Goal: Task Accomplishment & Management: Manage account settings

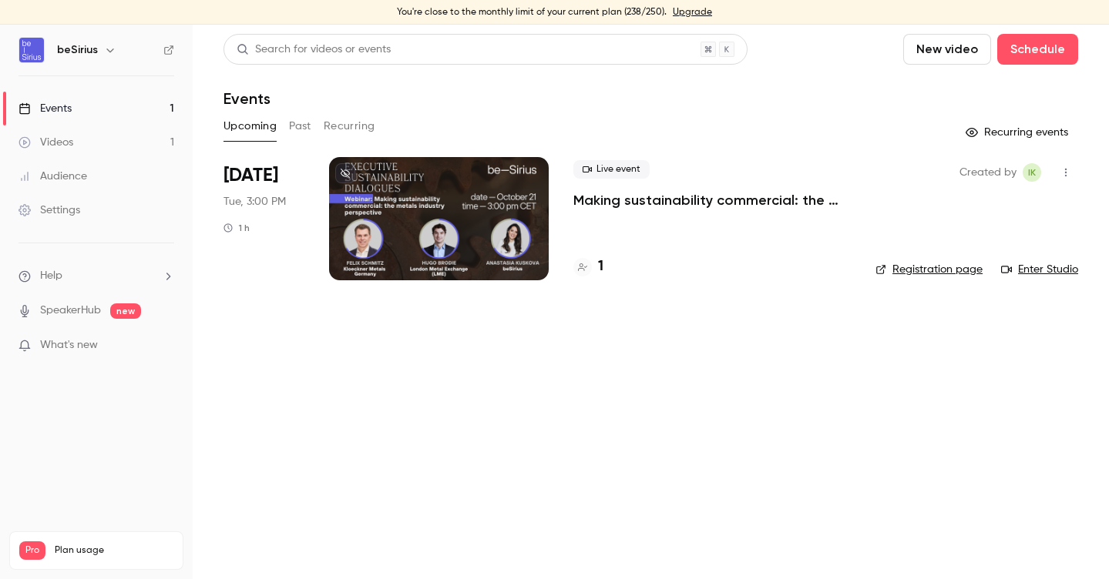
click at [473, 200] on div at bounding box center [439, 218] width 220 height 123
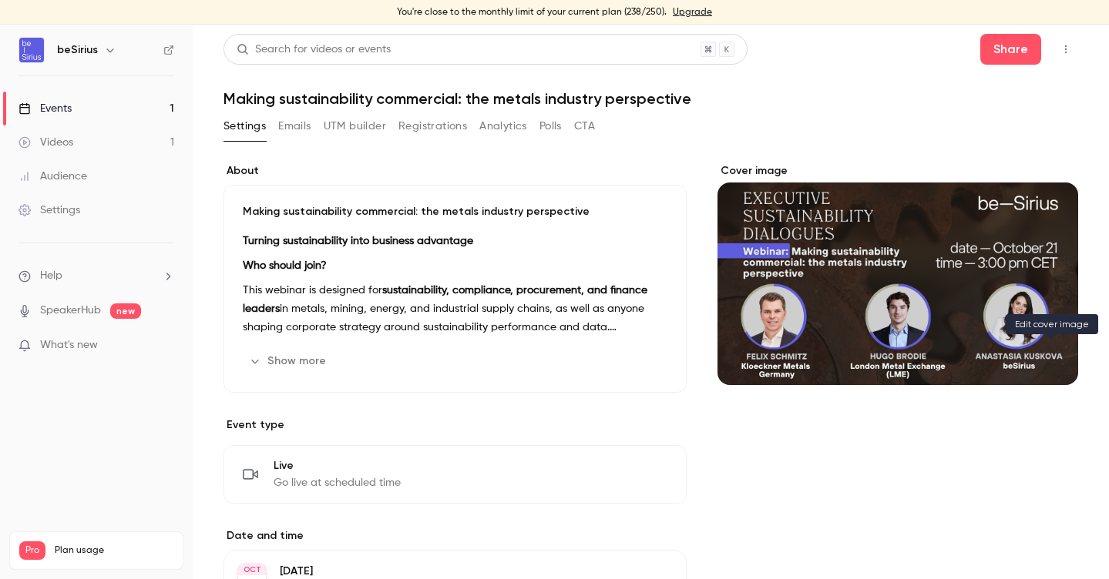
click at [1056, 367] on button "Cover image" at bounding box center [1050, 357] width 31 height 31
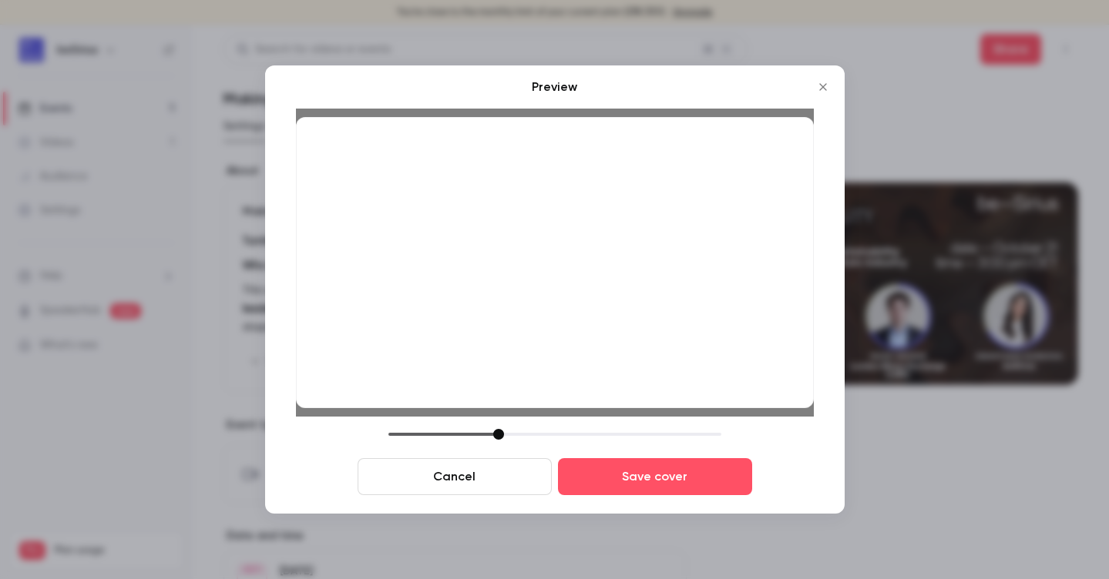
click at [499, 435] on div at bounding box center [498, 434] width 11 height 11
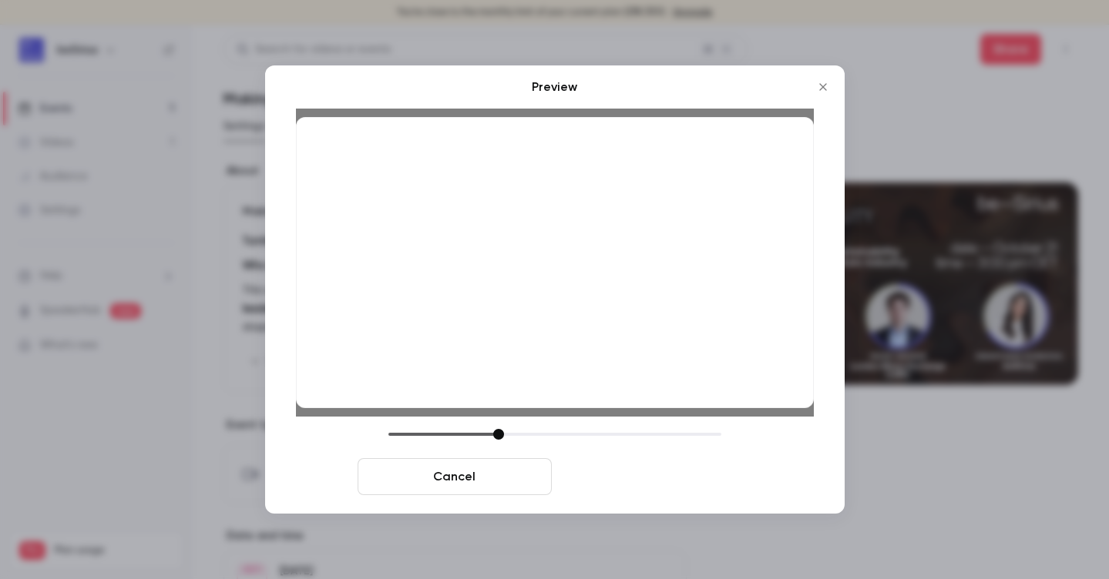
click at [656, 490] on button "Save cover" at bounding box center [655, 476] width 194 height 37
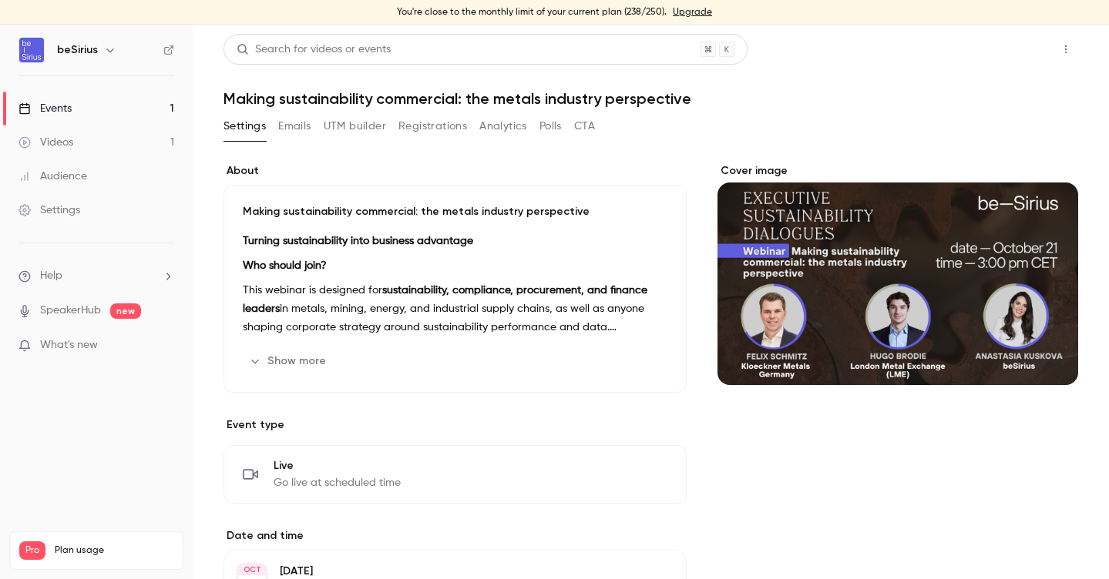
click at [1013, 54] on button "Share" at bounding box center [1010, 49] width 61 height 31
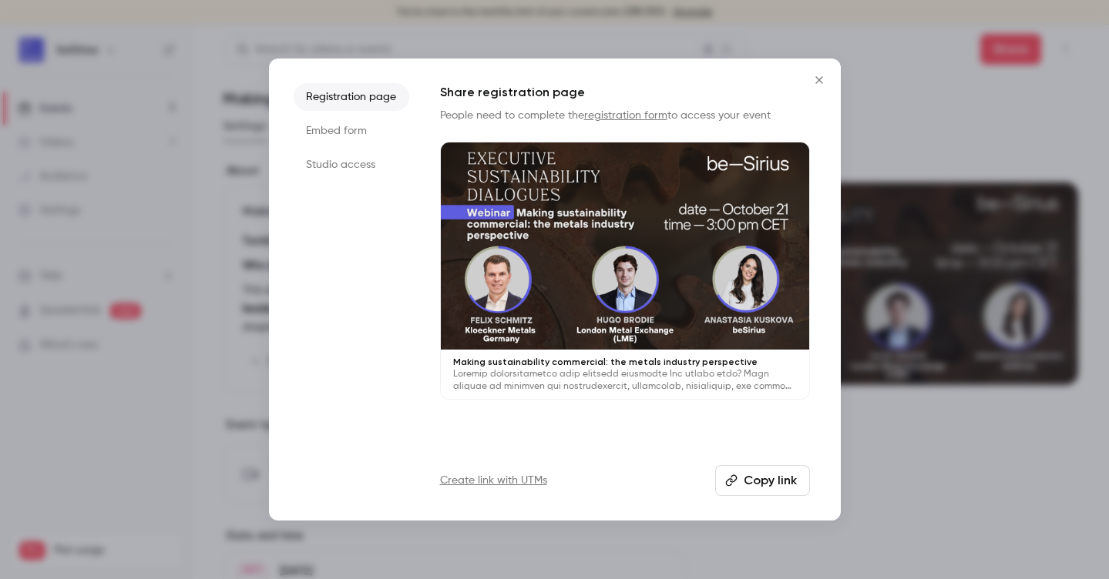
click at [823, 78] on icon "Close" at bounding box center [819, 80] width 18 height 12
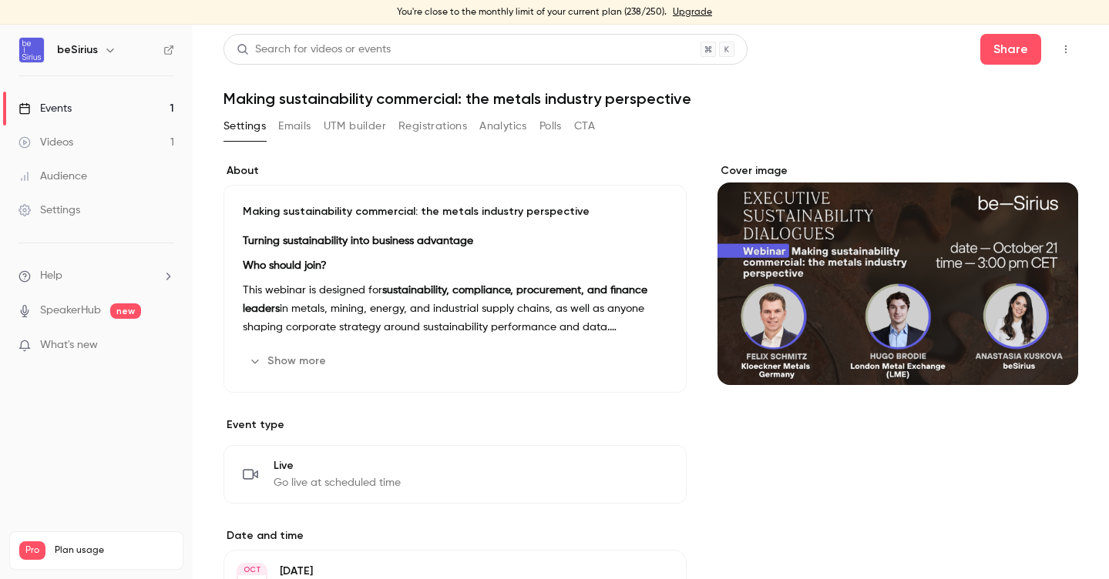
click at [98, 142] on link "Videos 1" at bounding box center [96, 143] width 193 height 34
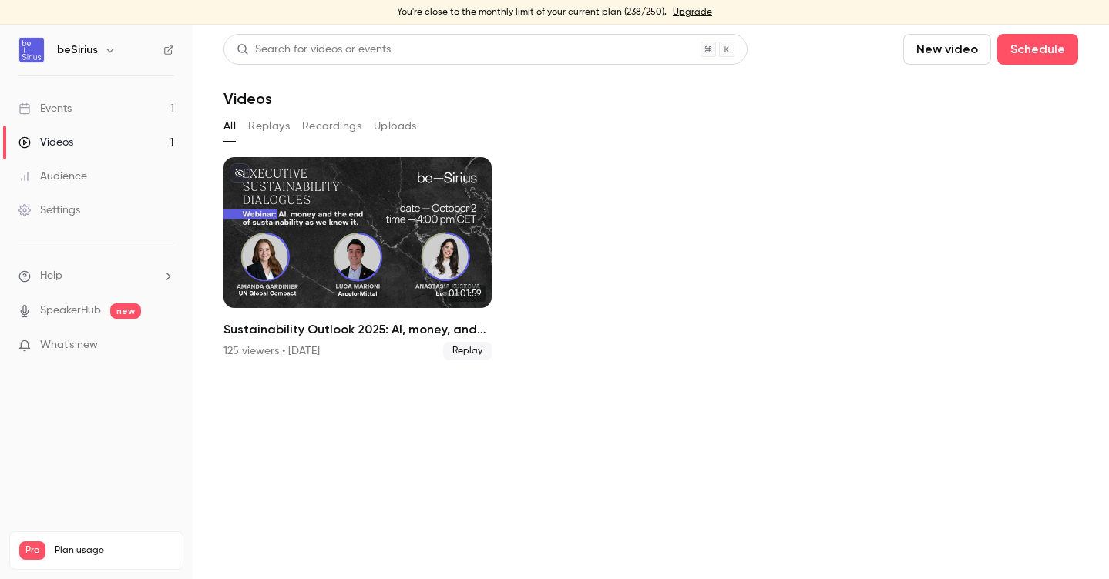
click at [76, 109] on link "Events 1" at bounding box center [96, 109] width 193 height 34
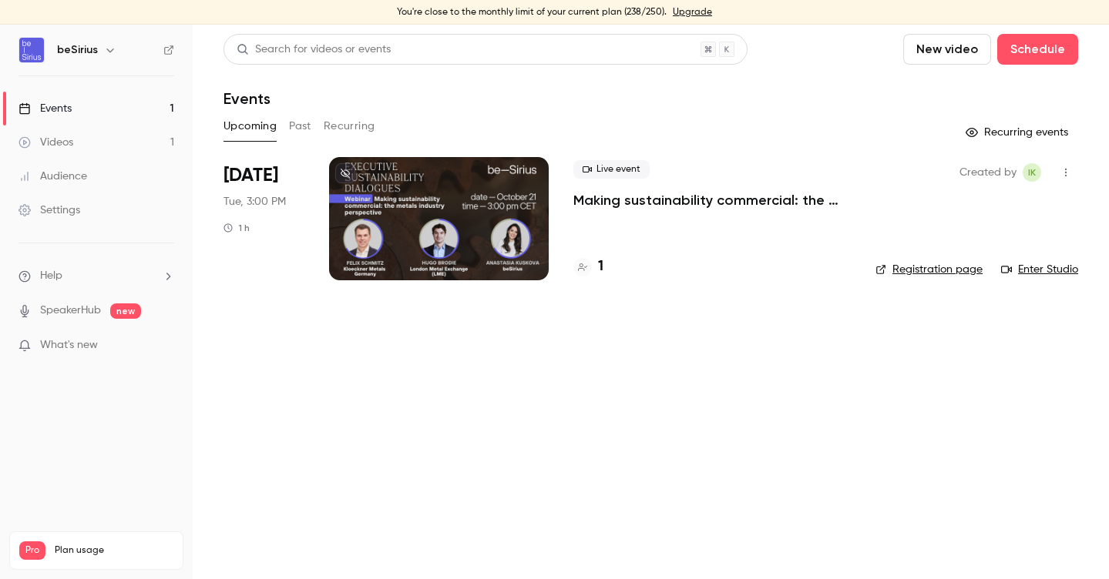
click at [517, 229] on div at bounding box center [439, 218] width 220 height 123
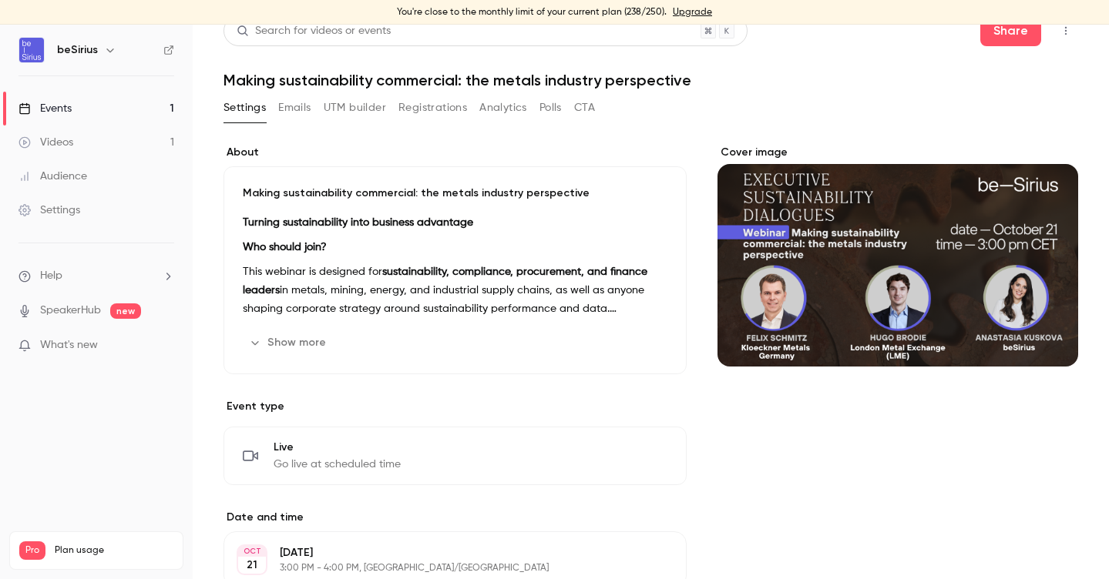
scroll to position [22, 0]
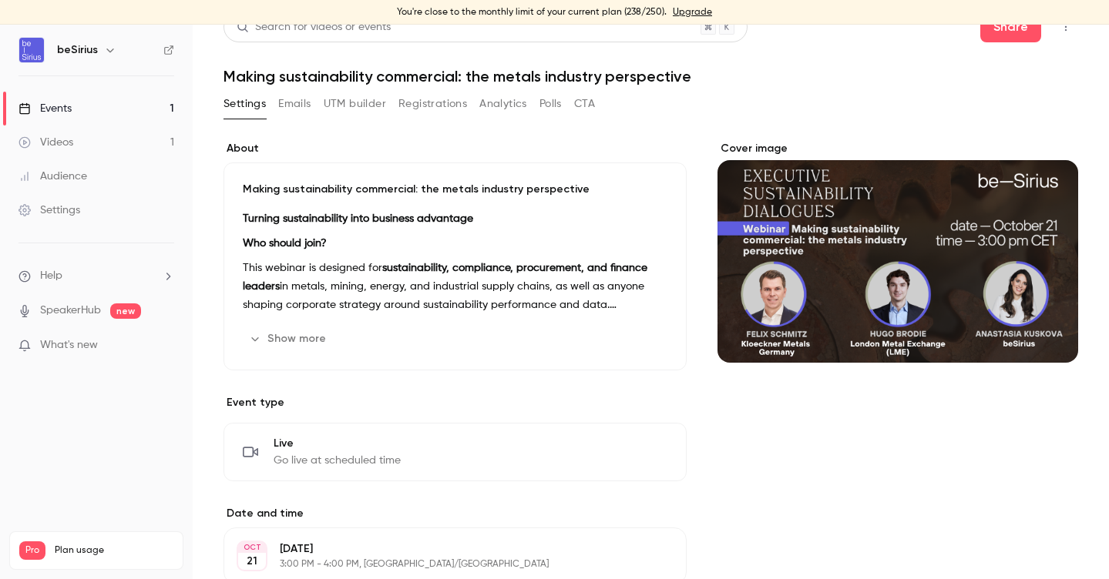
click at [314, 341] on button "Show more" at bounding box center [289, 339] width 92 height 25
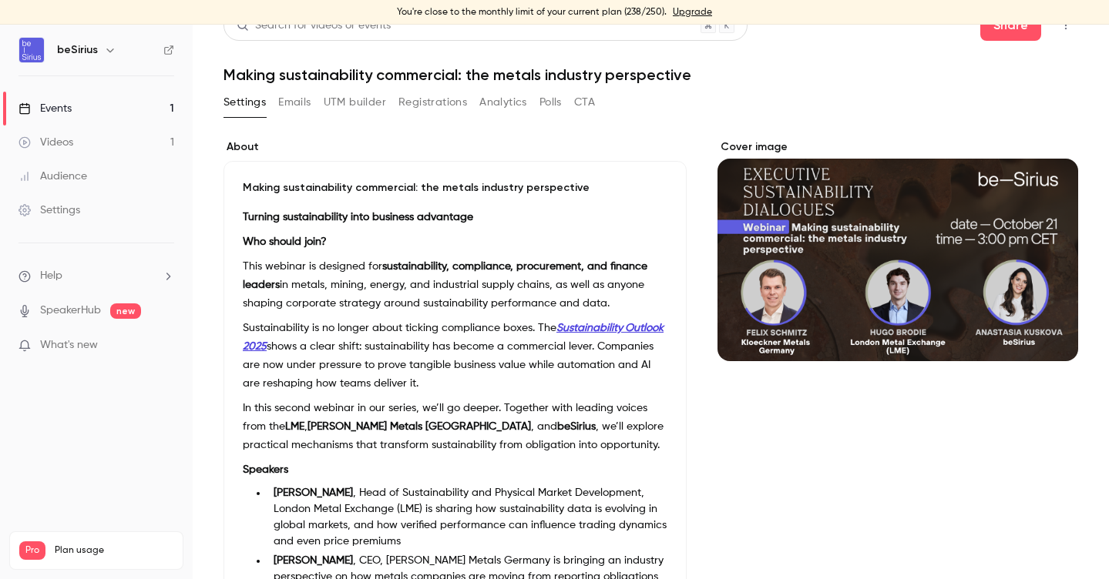
scroll to position [0, 0]
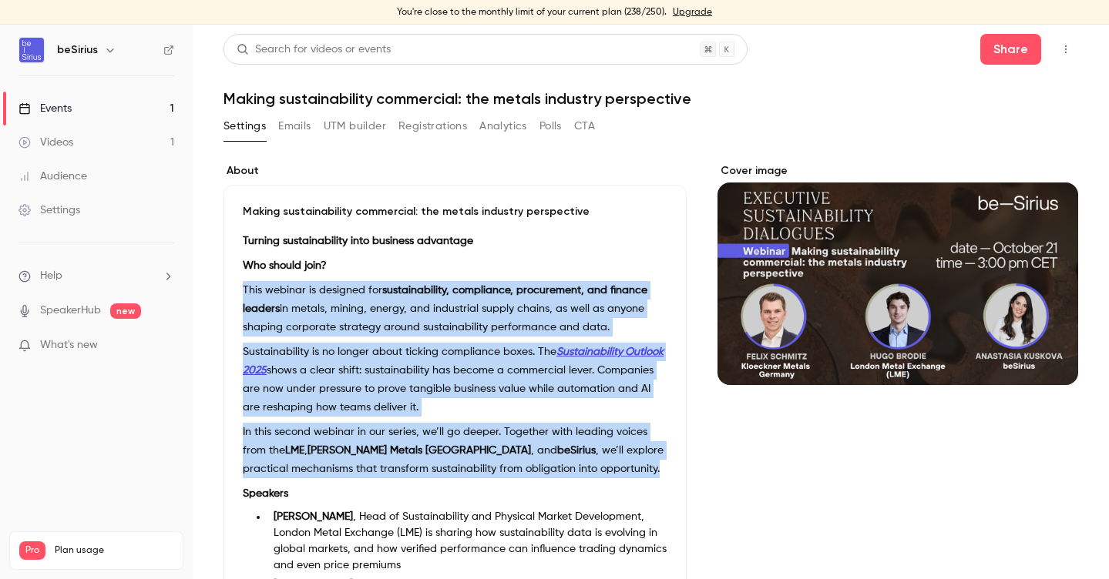
drag, startPoint x: 561, startPoint y: 472, endPoint x: 237, endPoint y: 296, distance: 368.9
click at [237, 296] on div "Making sustainability commercial: the metals industry perspective Turning susta…" at bounding box center [454, 468] width 463 height 566
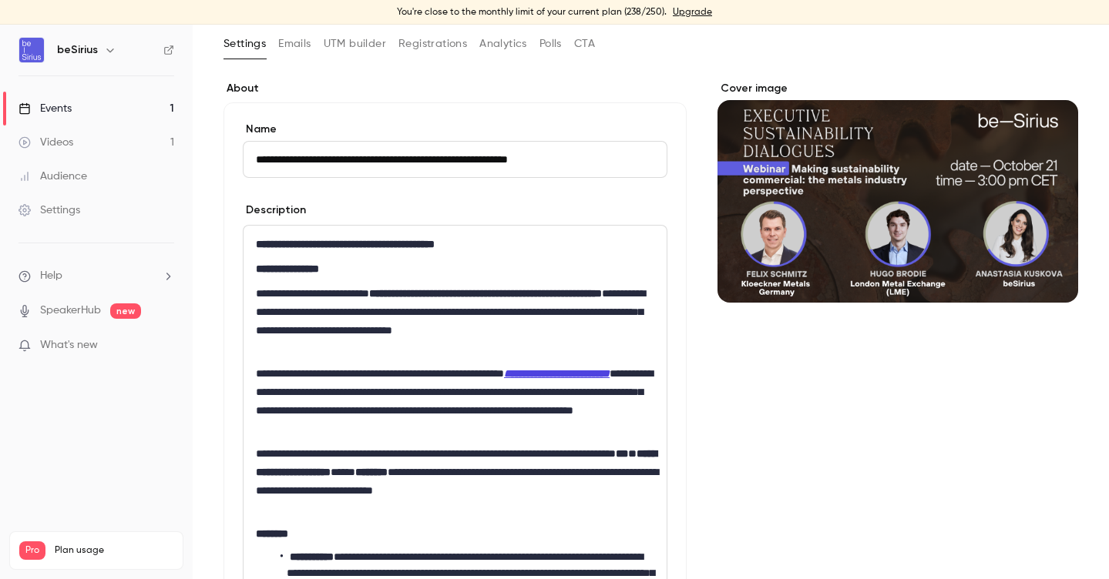
scroll to position [112, 0]
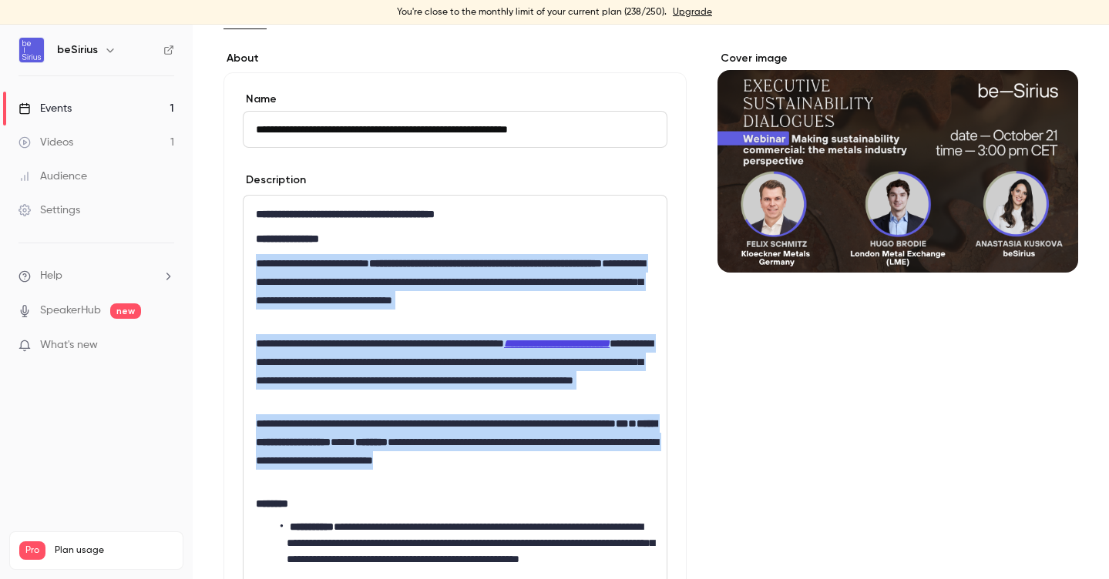
drag, startPoint x: 321, startPoint y: 478, endPoint x: 247, endPoint y: 269, distance: 221.5
click at [247, 269] on div "**********" at bounding box center [454, 545] width 423 height 699
copy div "**********"
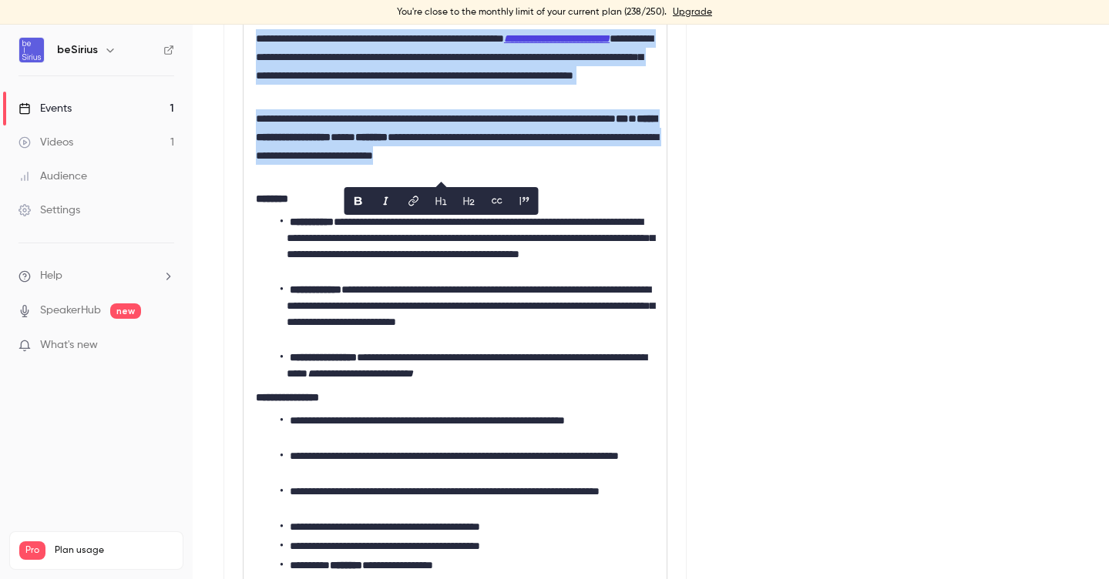
scroll to position [493, 0]
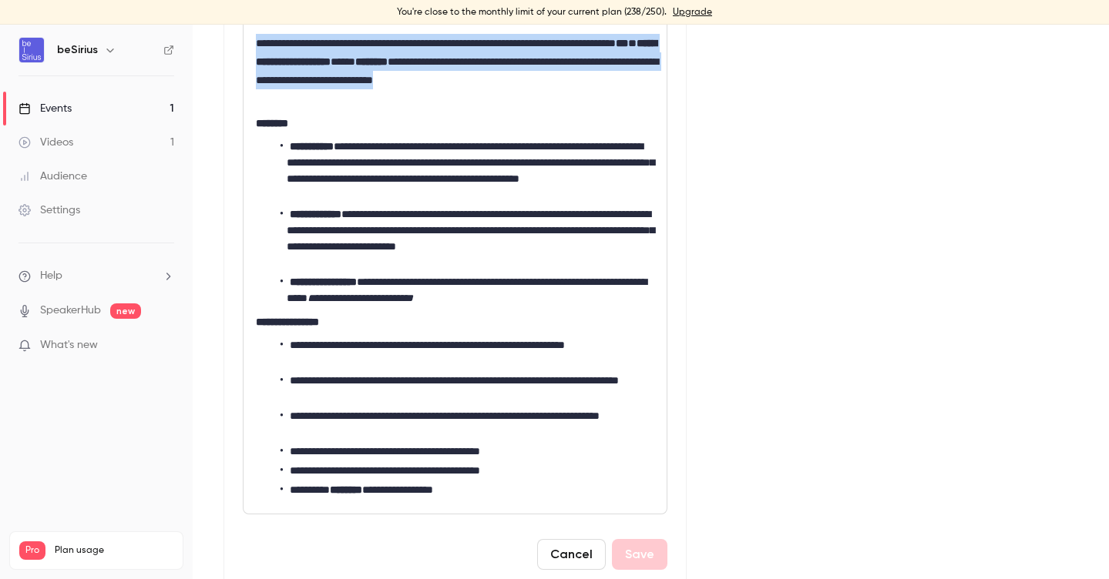
click at [485, 492] on li "**********" at bounding box center [467, 490] width 374 height 16
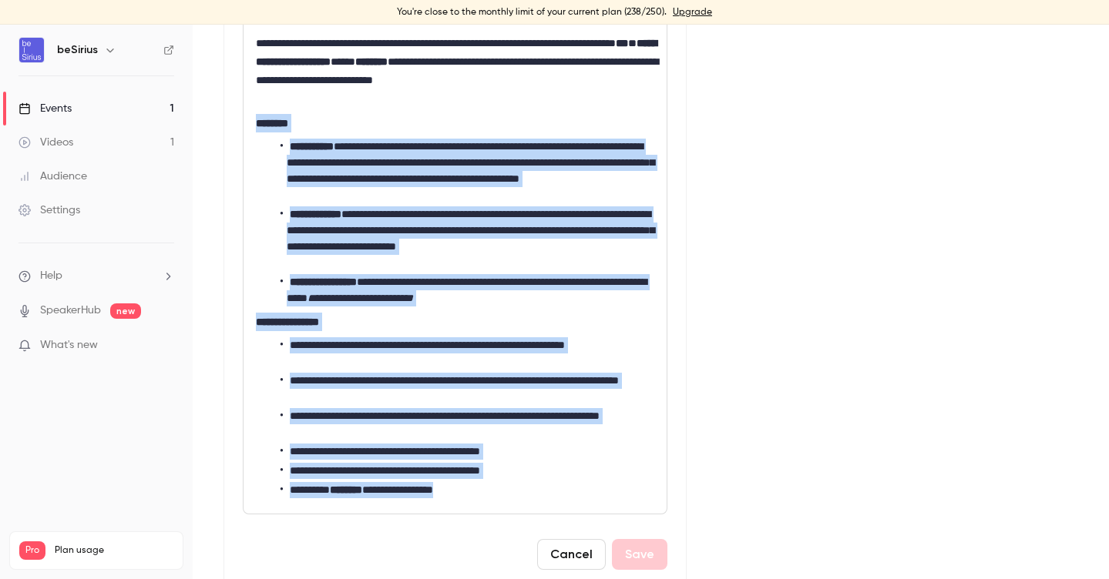
drag, startPoint x: 485, startPoint y: 492, endPoint x: 250, endPoint y: 128, distance: 433.4
click at [250, 128] on div "**********" at bounding box center [454, 164] width 423 height 699
